Goal: Transaction & Acquisition: Book appointment/travel/reservation

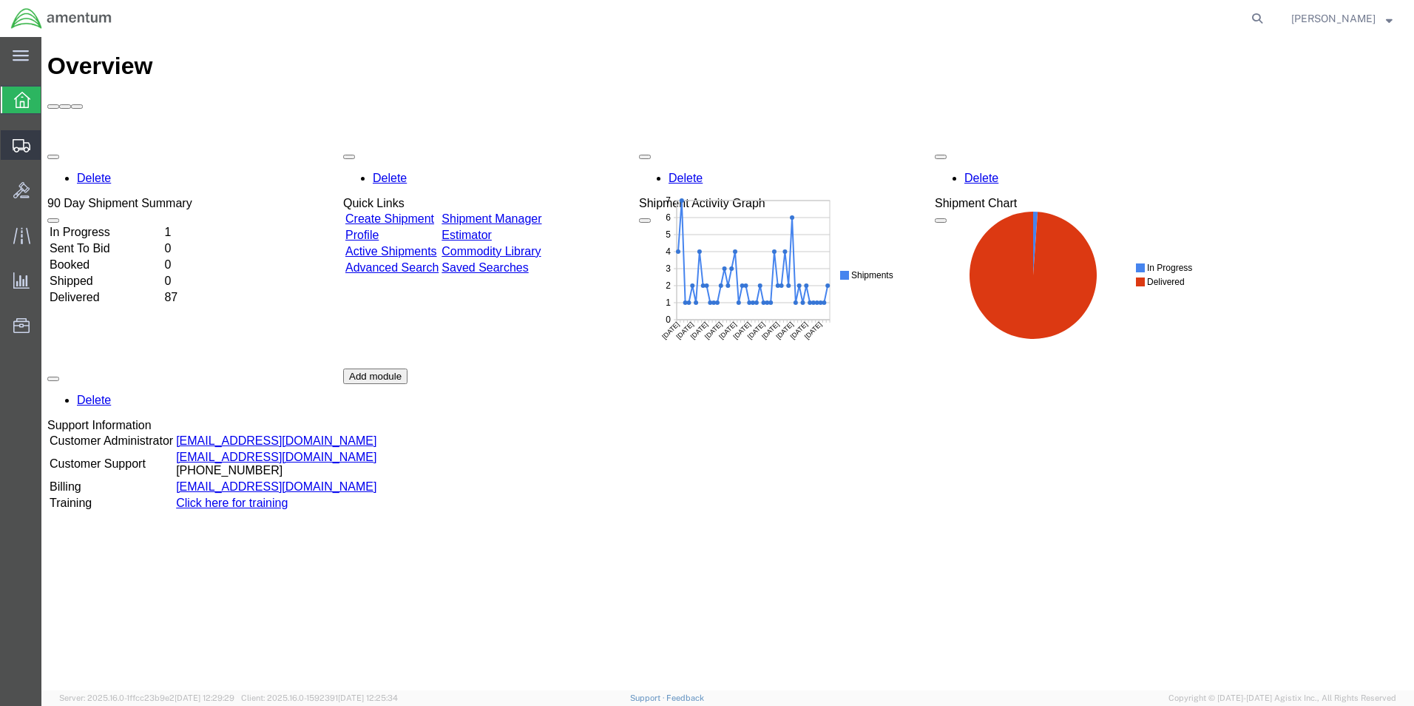
click at [0, 0] on span "Shipment Manager" at bounding box center [0, 0] width 0 height 0
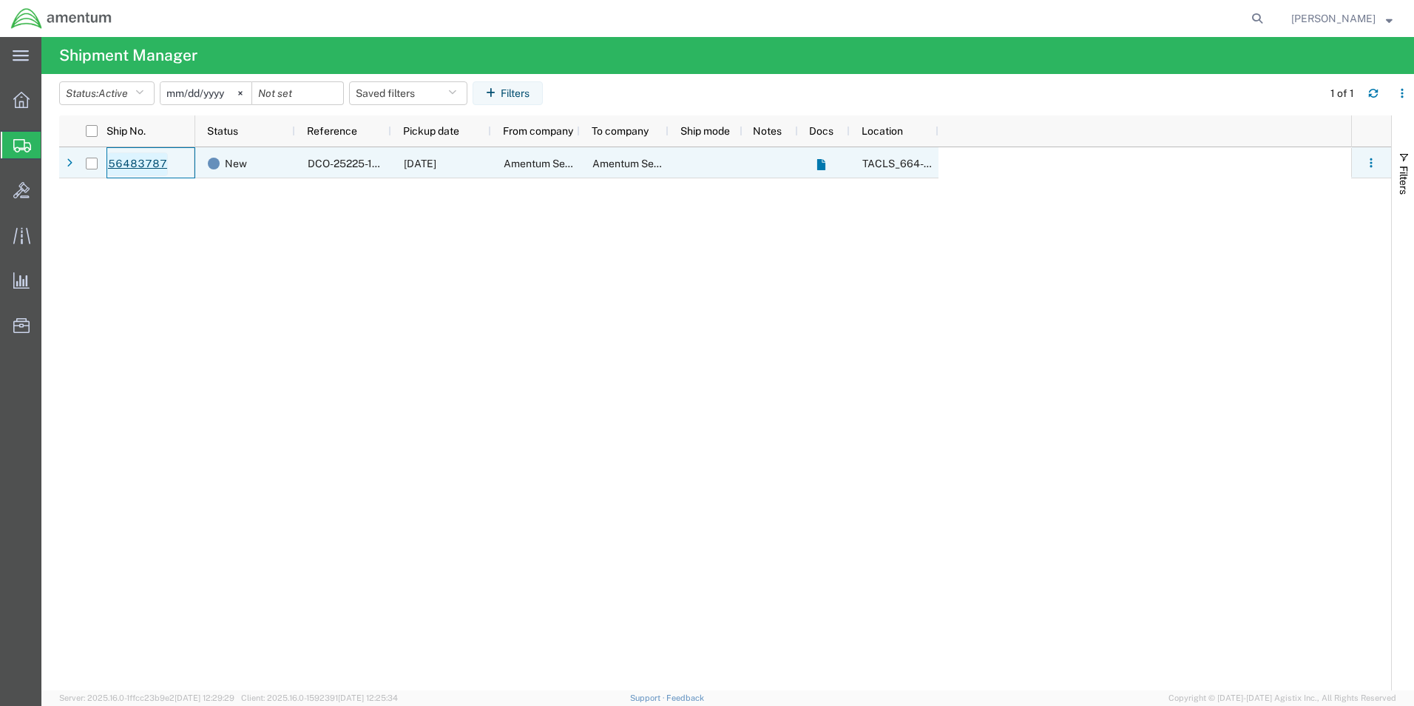
click at [150, 163] on link "56483787" at bounding box center [137, 164] width 61 height 24
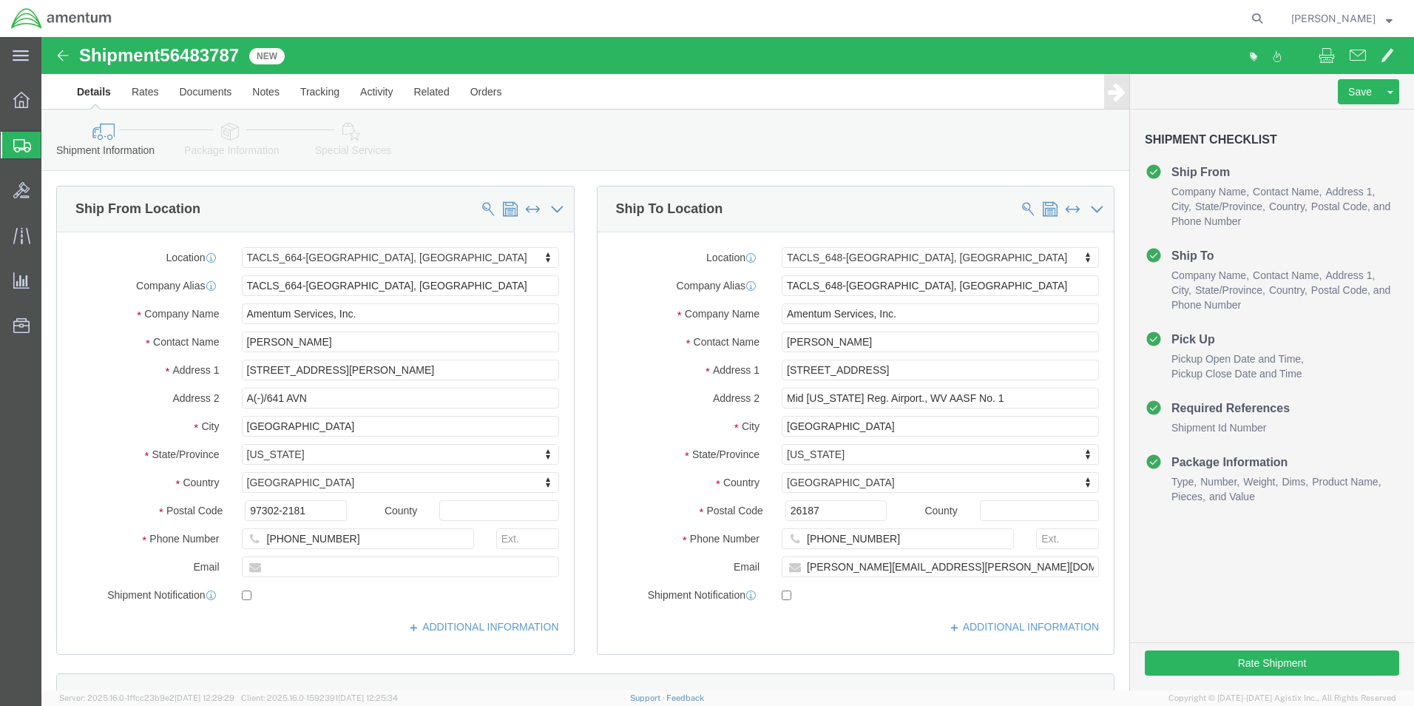
select select "42731"
select select "42723"
click button "Rate Shipment"
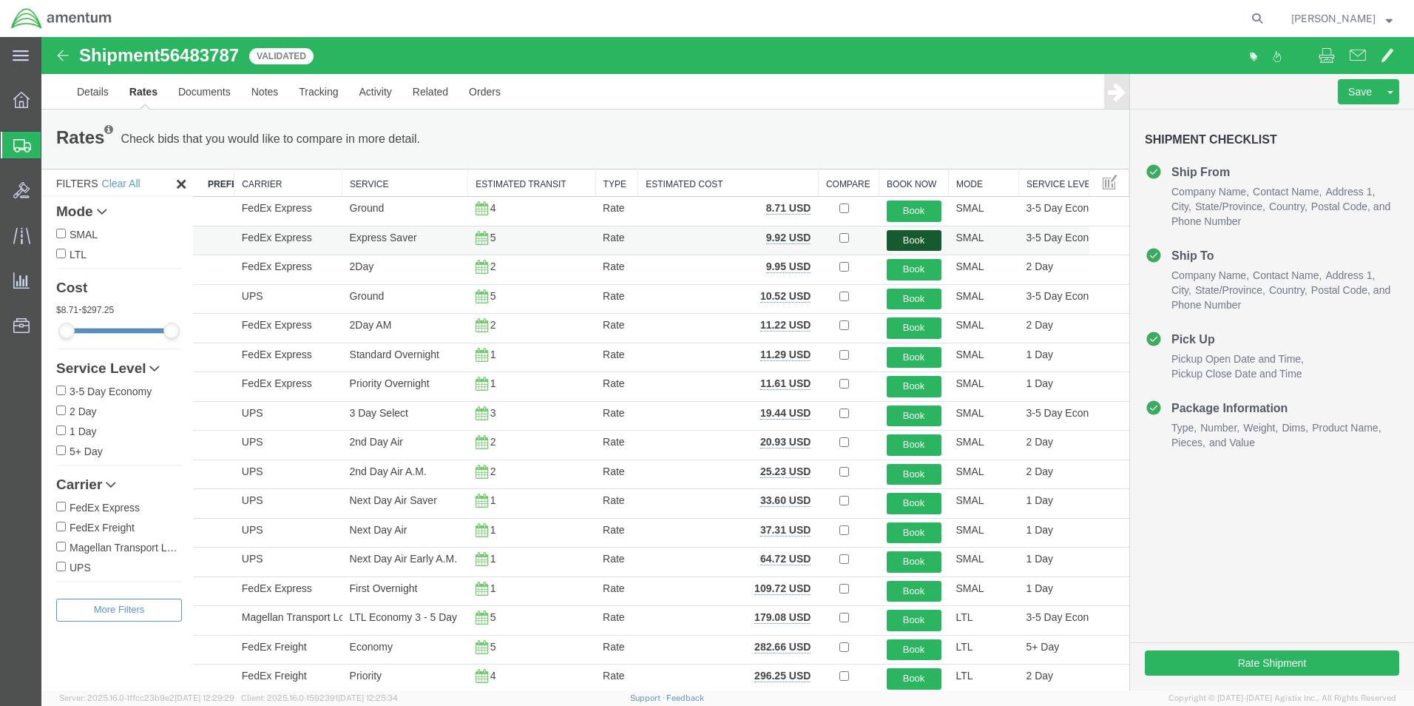
click at [903, 238] on button "Book" at bounding box center [914, 240] width 55 height 21
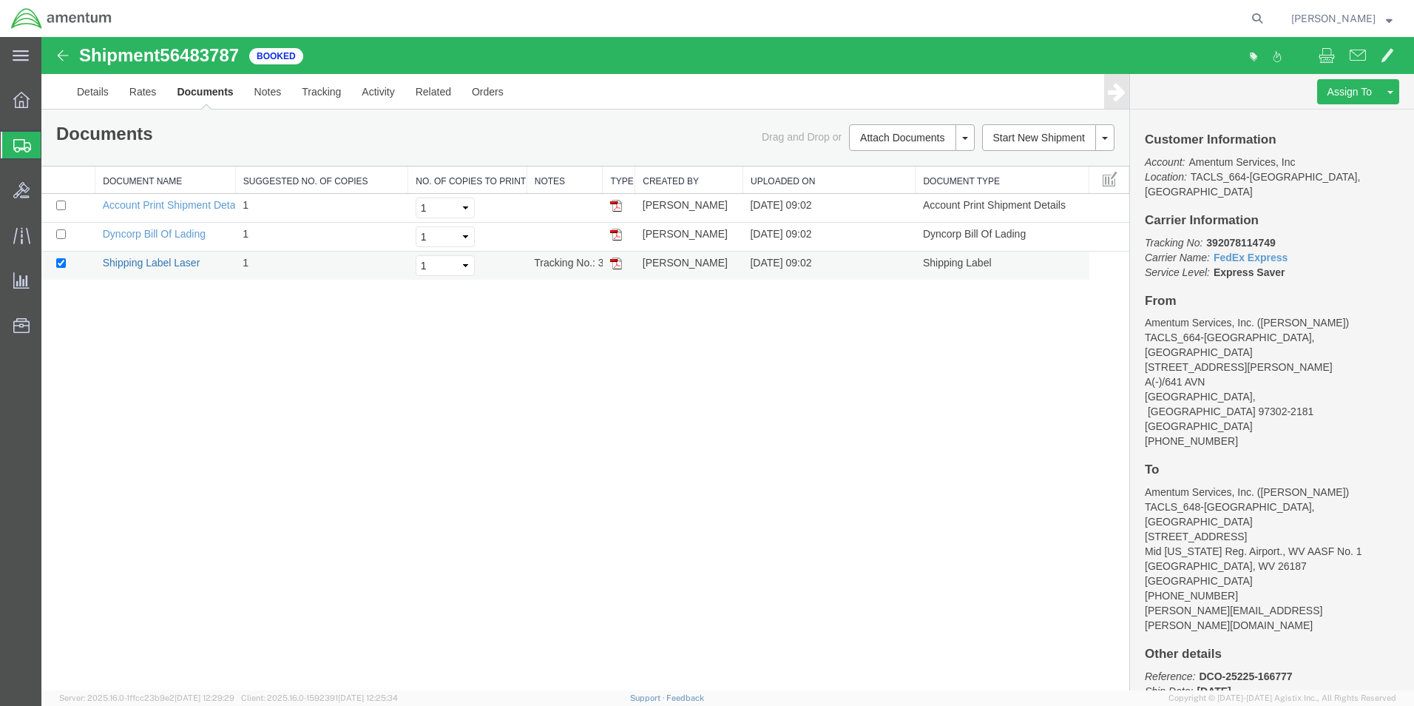
click at [158, 261] on link "Shipping Label Laser" at bounding box center [152, 263] width 98 height 12
click at [596, 268] on td "Tracking No.: 392078114749" at bounding box center [565, 266] width 76 height 29
drag, startPoint x: 605, startPoint y: 179, endPoint x: 752, endPoint y: 183, distance: 146.5
click at [752, 183] on div "Document Name Suggested No. of Copies No. of Copies to Print Notes Type Created…" at bounding box center [585, 222] width 1088 height 113
drag, startPoint x: 601, startPoint y: 178, endPoint x: 729, endPoint y: 186, distance: 128.2
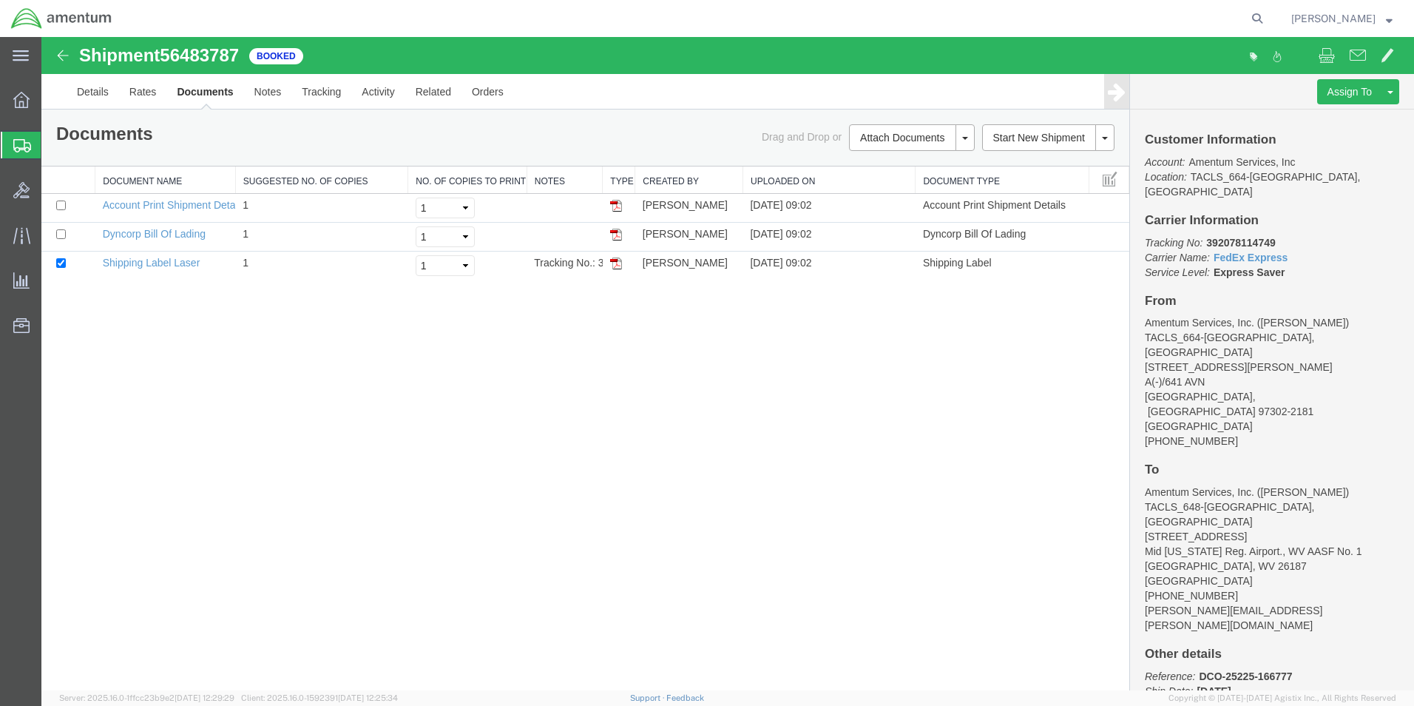
click at [728, 186] on div "Document Name Suggested No. of Copies No. of Copies to Print Notes Type Created…" at bounding box center [585, 222] width 1088 height 113
drag, startPoint x: 603, startPoint y: 183, endPoint x: 587, endPoint y: 187, distance: 16.9
click at [587, 187] on div "Document Name Suggested No. of Copies No. of Copies to Print Notes Type Created…" at bounding box center [585, 222] width 1088 height 113
